Goal: Information Seeking & Learning: Learn about a topic

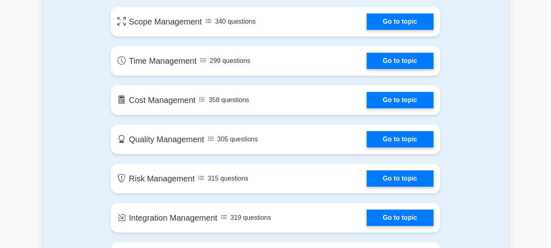
scroll to position [404, 0]
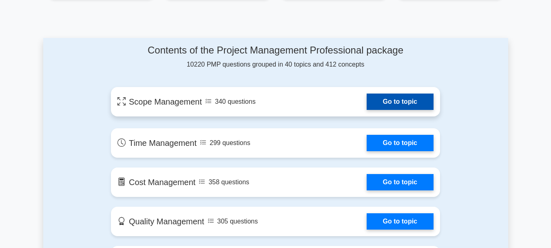
click at [367, 100] on link "Go to topic" at bounding box center [400, 101] width 67 height 16
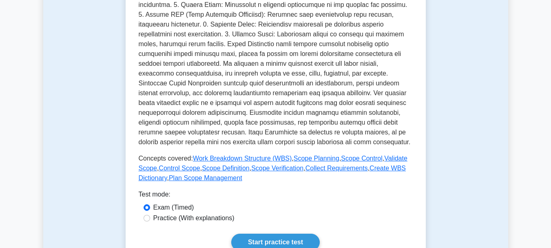
scroll to position [349, 0]
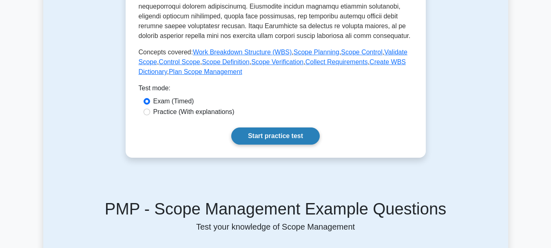
click at [277, 138] on link "Start practice test" at bounding box center [275, 135] width 89 height 17
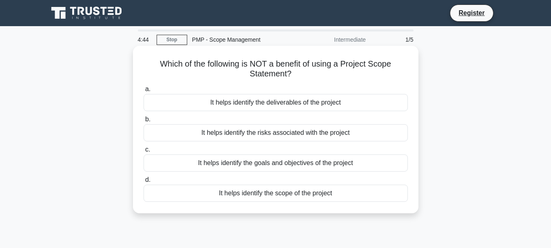
click at [264, 137] on div "It helps identify the risks associated with the project" at bounding box center [276, 132] width 264 height 17
click at [144, 122] on input "b. It helps identify the risks associated with the project" at bounding box center [144, 119] width 0 height 5
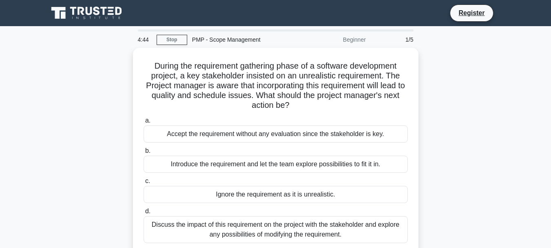
click at [264, 137] on div "Accept the requirement without any evaluation since the stakeholder is key." at bounding box center [276, 133] width 264 height 17
click at [144, 123] on input "a. Accept the requirement without any evaluation since the stakeholder is key." at bounding box center [144, 120] width 0 height 5
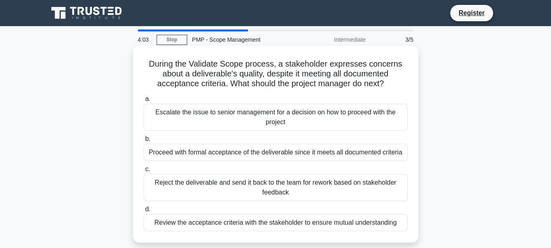
click at [288, 223] on div "Review the acceptance criteria with the stakeholder to ensure mutual understand…" at bounding box center [276, 222] width 264 height 17
click at [144, 212] on input "d. Review the acceptance criteria with the stakeholder to ensure mutual underst…" at bounding box center [144, 208] width 0 height 5
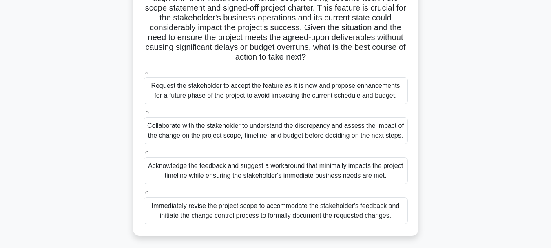
scroll to position [127, 0]
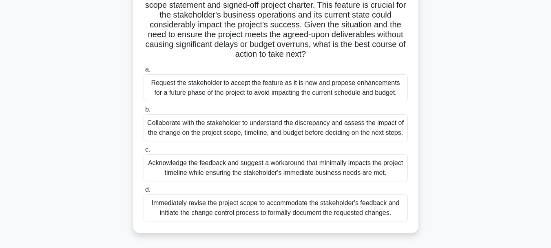
click at [337, 167] on div "Acknowledge the feedback and suggest a workaround that minimally impacts the pr…" at bounding box center [276, 167] width 264 height 27
click at [144, 152] on input "c. Acknowledge the feedback and suggest a workaround that minimally impacts the…" at bounding box center [144, 149] width 0 height 5
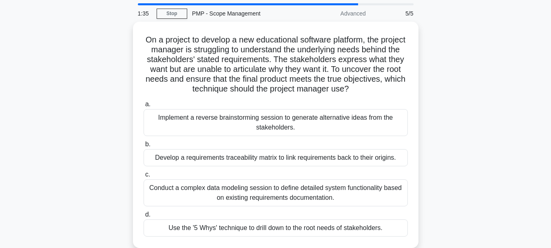
scroll to position [25, 0]
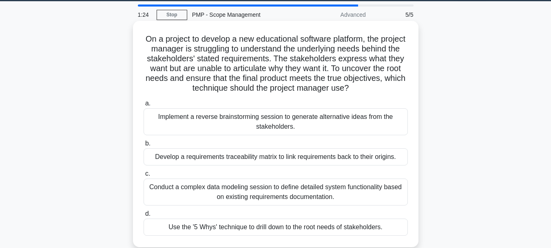
click at [294, 157] on div "Develop a requirements traceability matrix to link requirements back to their o…" at bounding box center [276, 156] width 264 height 17
click at [144, 146] on input "b. Develop a requirements traceability matrix to link requirements back to thei…" at bounding box center [144, 143] width 0 height 5
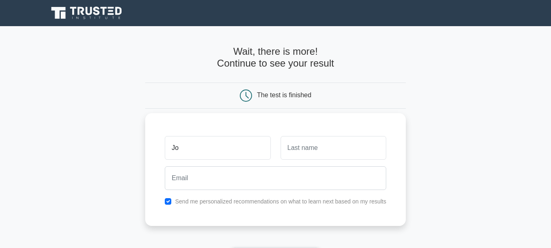
type input "Job"
click at [311, 153] on input "text" at bounding box center [334, 148] width 106 height 24
type input "Wachira"
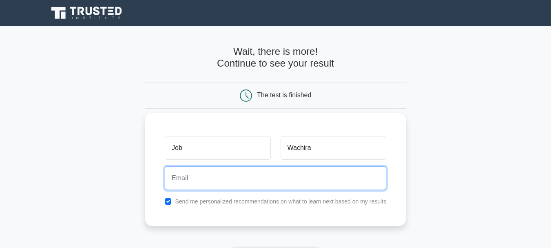
click at [288, 182] on input "email" at bounding box center [276, 178] width 222 height 24
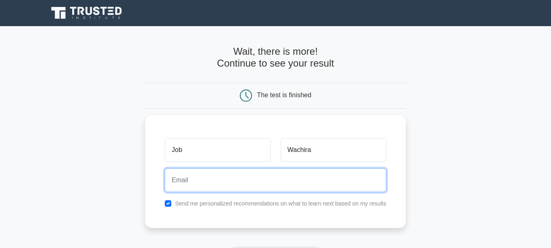
type input "wachirajob2@gmail.com"
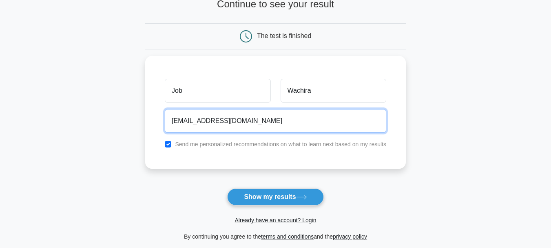
scroll to position [64, 0]
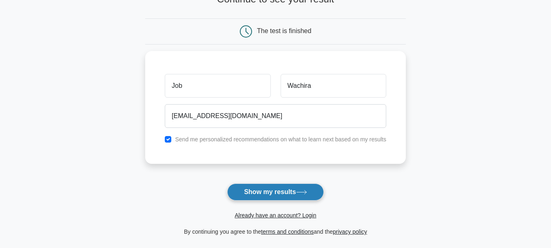
click at [276, 192] on button "Show my results" at bounding box center [275, 191] width 96 height 17
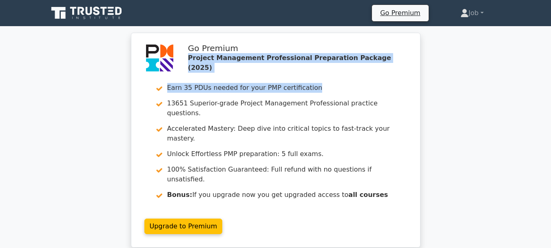
drag, startPoint x: 551, startPoint y: 38, endPoint x: 552, endPoint y: 59, distance: 20.4
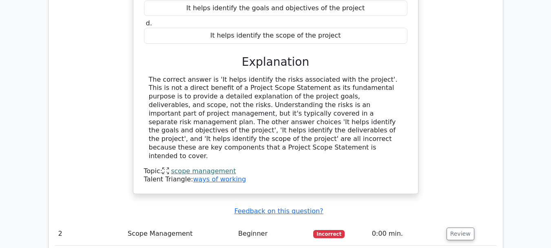
scroll to position [818, 0]
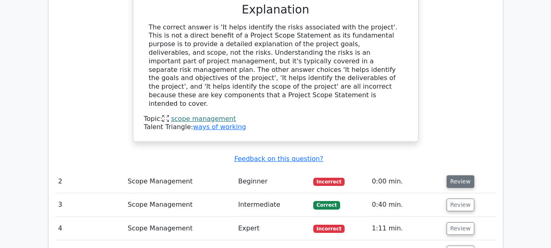
click at [461, 175] on button "Review" at bounding box center [461, 181] width 28 height 13
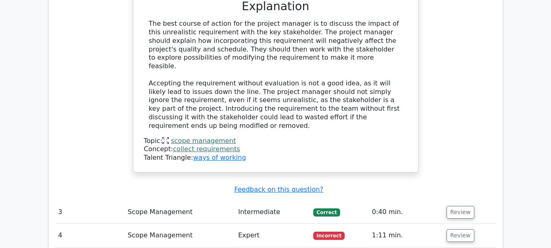
scroll to position [1253, 0]
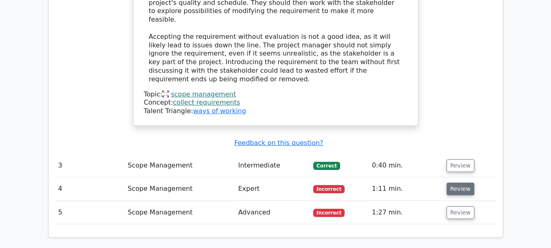
click at [456, 182] on button "Review" at bounding box center [461, 188] width 28 height 13
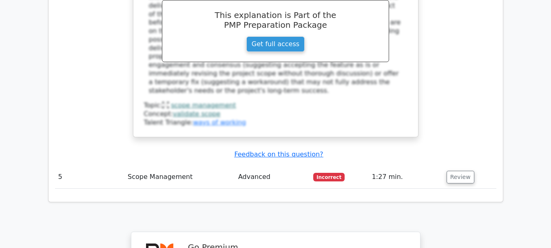
scroll to position [1845, 0]
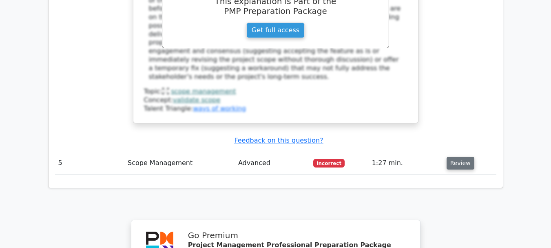
click at [452, 157] on button "Review" at bounding box center [461, 163] width 28 height 13
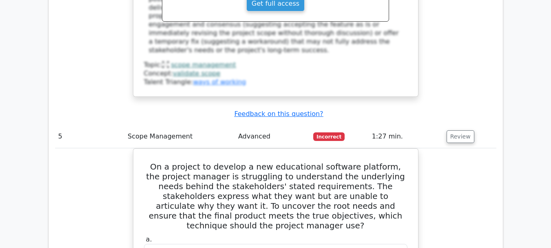
scroll to position [1869, 0]
